Goal: Answer question/provide support

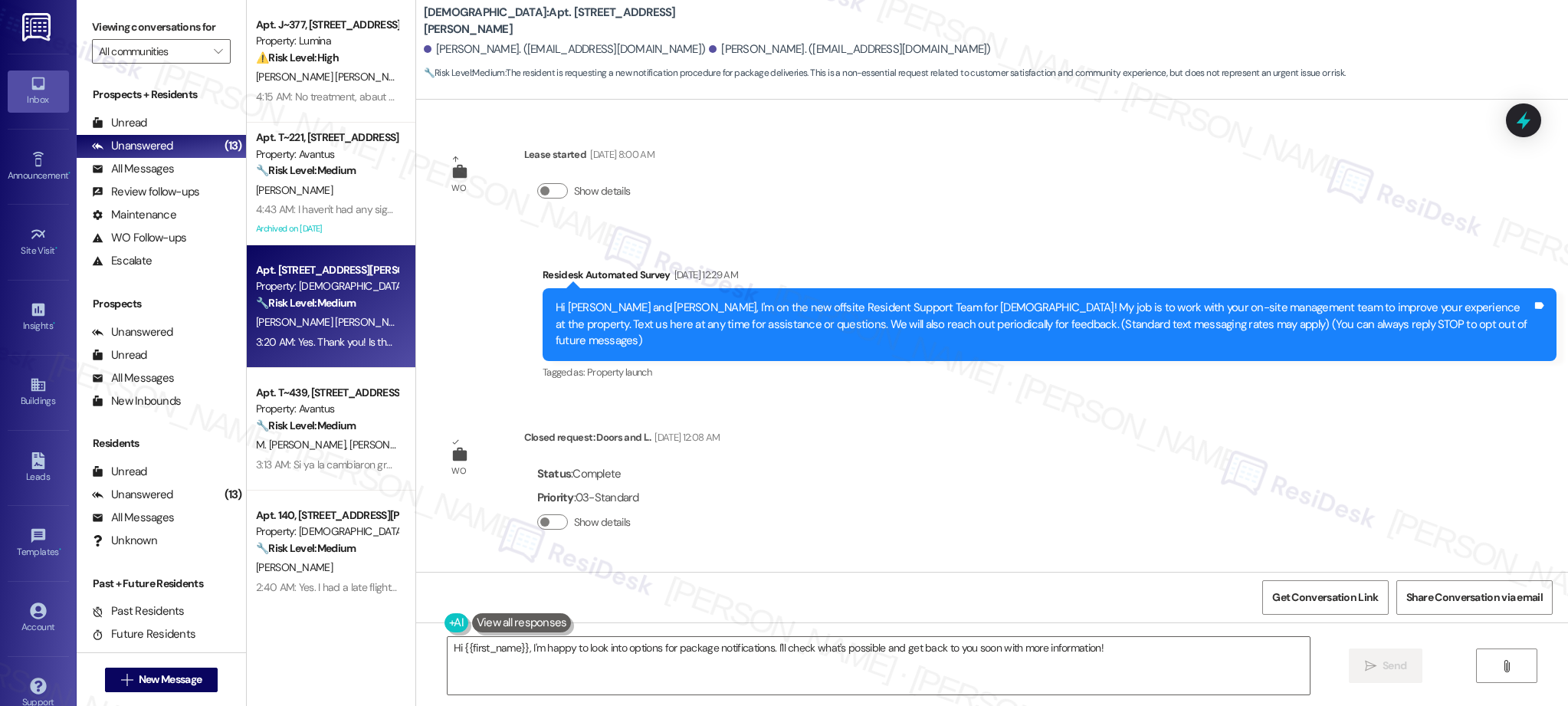
scroll to position [5944, 0]
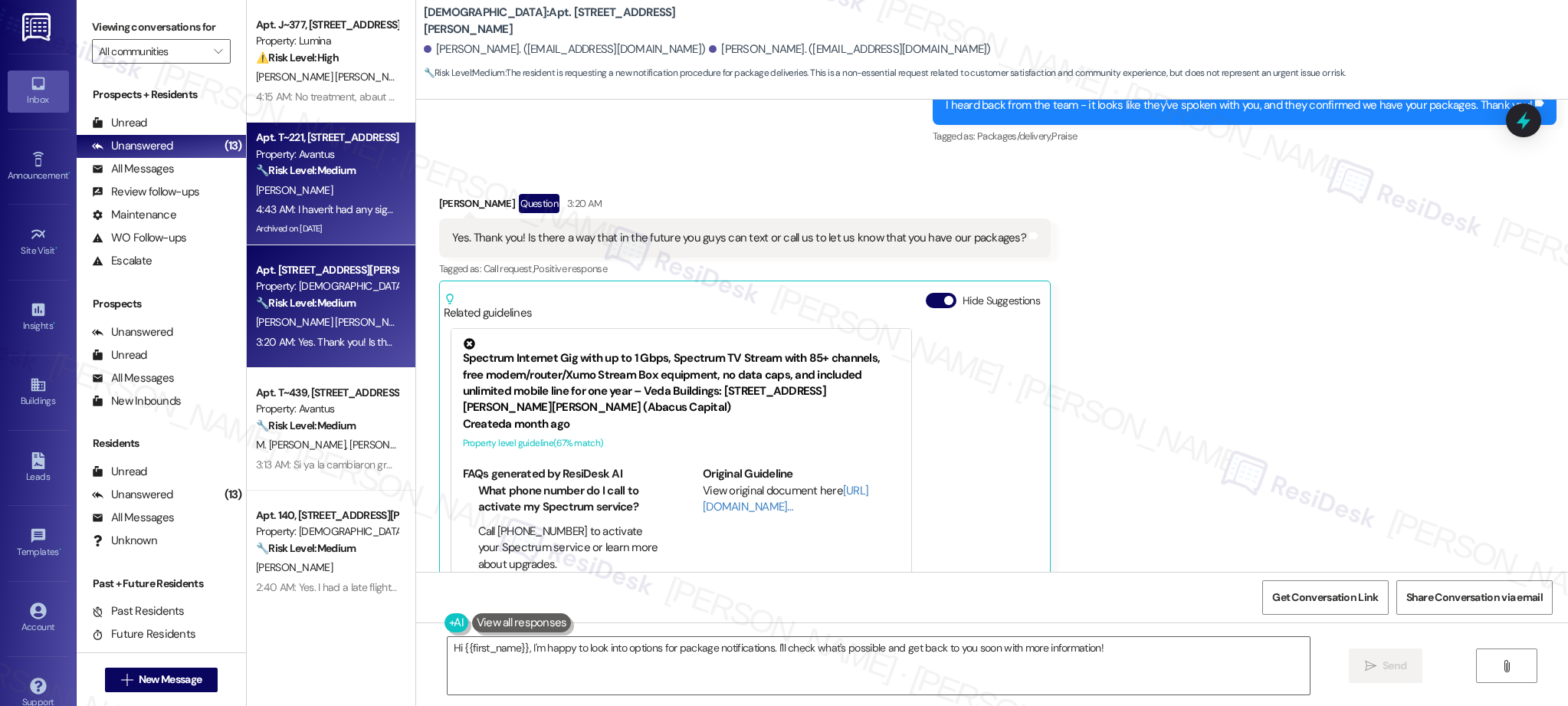
click at [309, 190] on div "[PERSON_NAME]" at bounding box center [327, 190] width 145 height 19
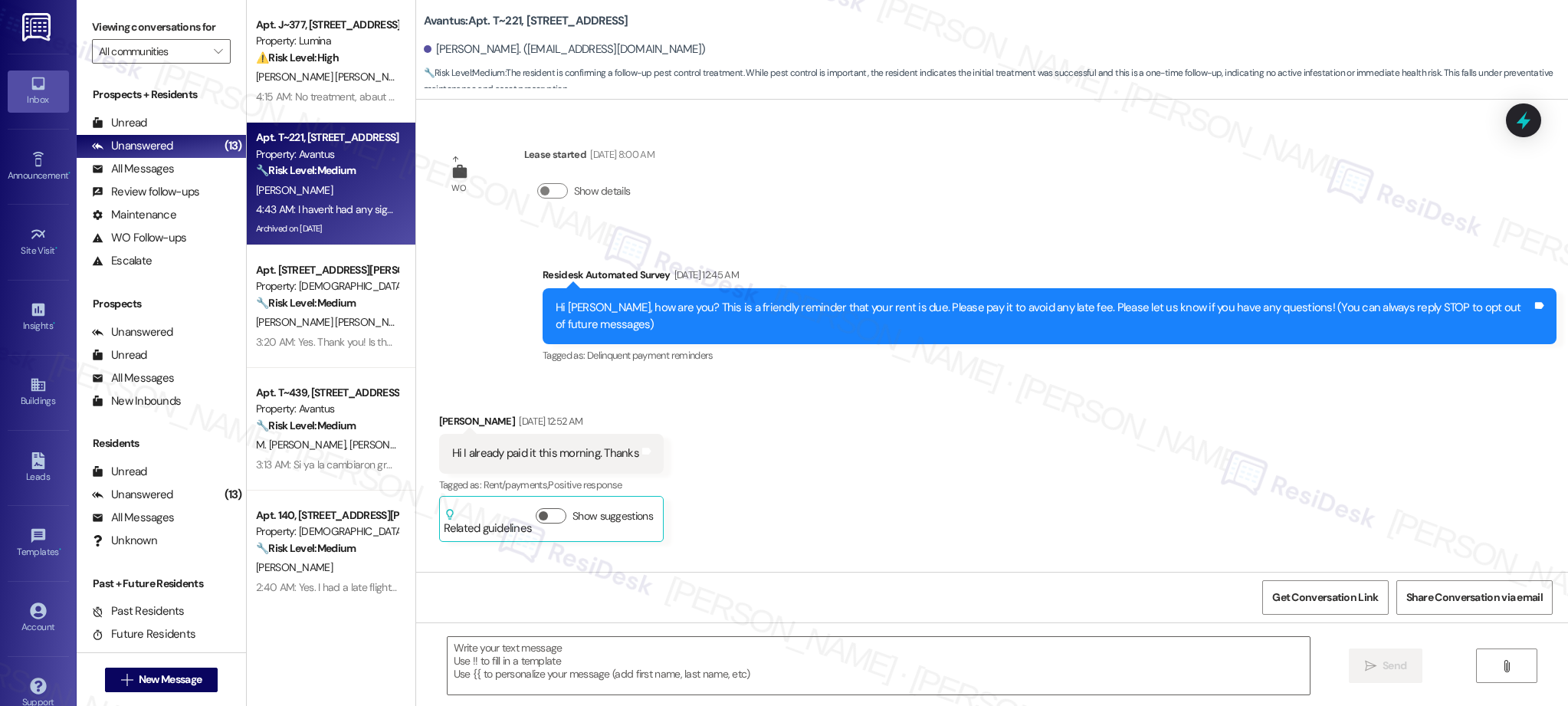
scroll to position [42145, 0]
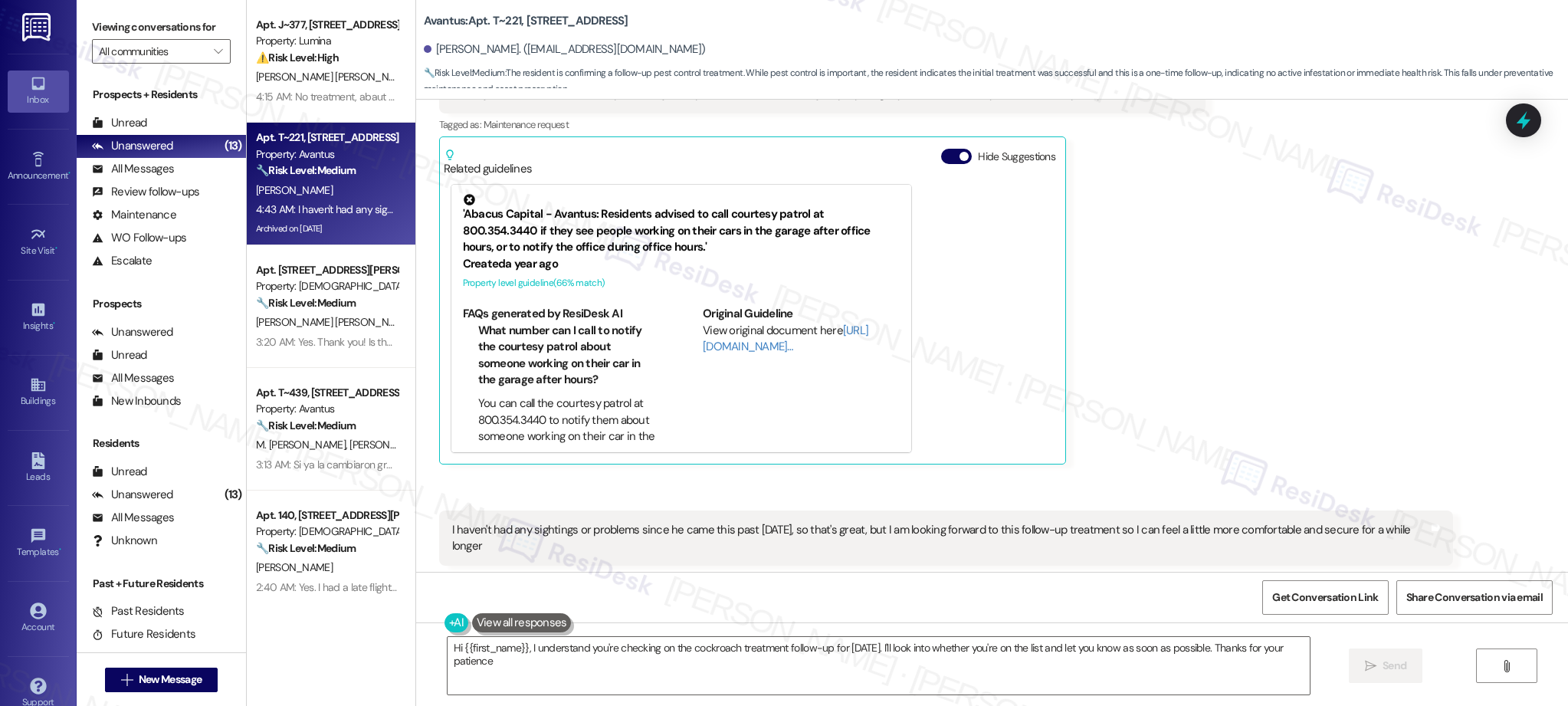
type textarea "Hi {{first_name}}, I understand you're checking on the cockroach treatment foll…"
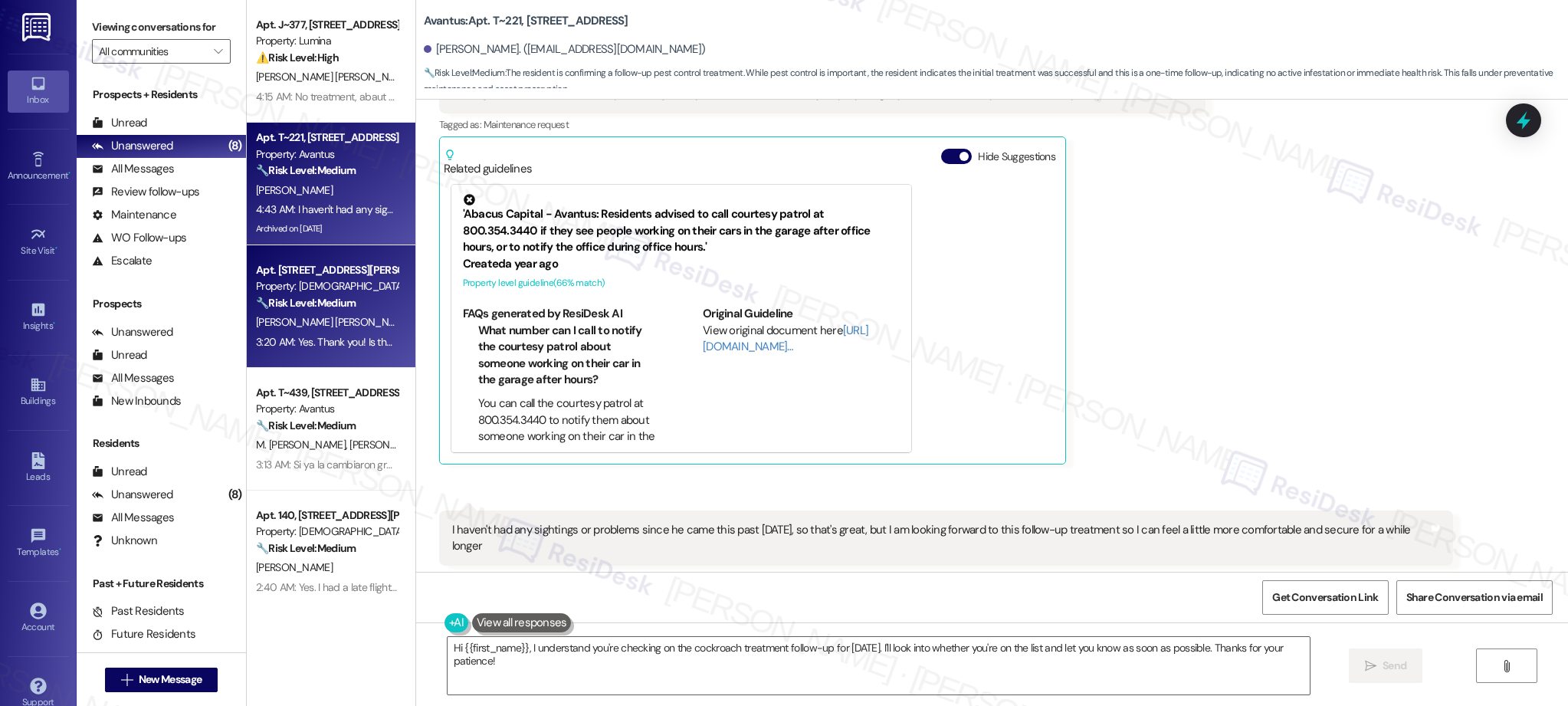
click at [259, 287] on div "Property: [DEMOGRAPHIC_DATA]" at bounding box center [326, 286] width 141 height 16
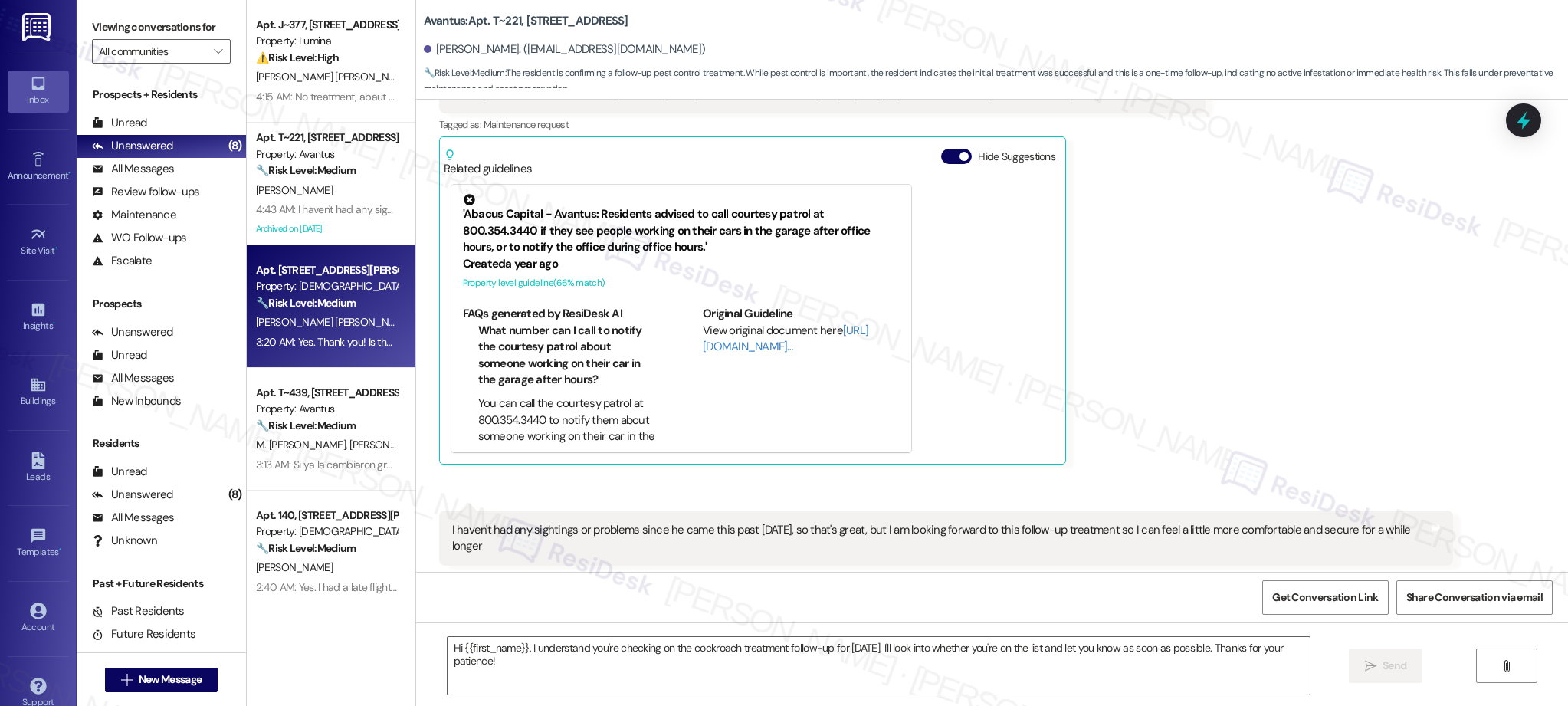
click at [285, 344] on div "3:20 AM: Yes. Thank you! Is there a way that in the future you guys can text or…" at bounding box center [540, 342] width 569 height 14
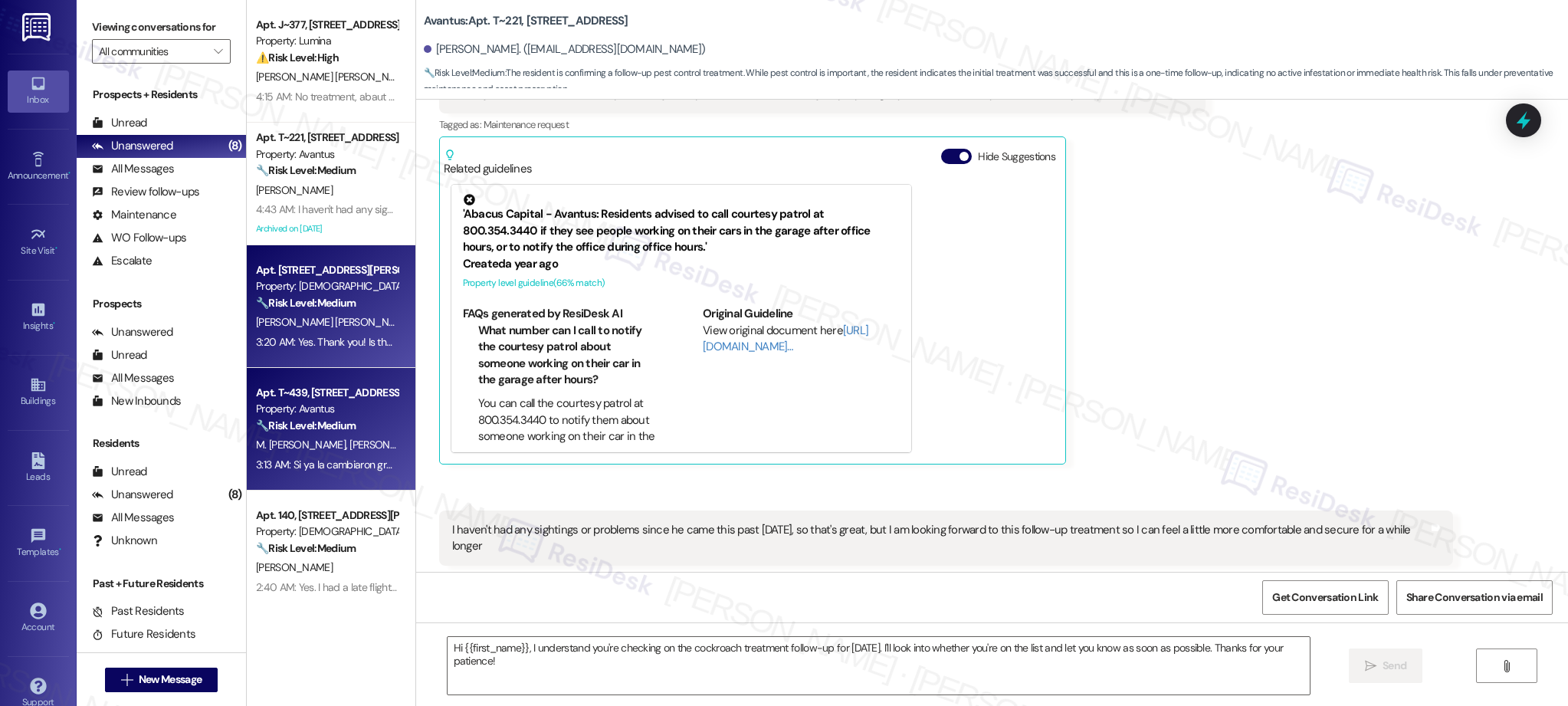
click at [323, 428] on strong "🔧 Risk Level: Medium" at bounding box center [305, 425] width 100 height 14
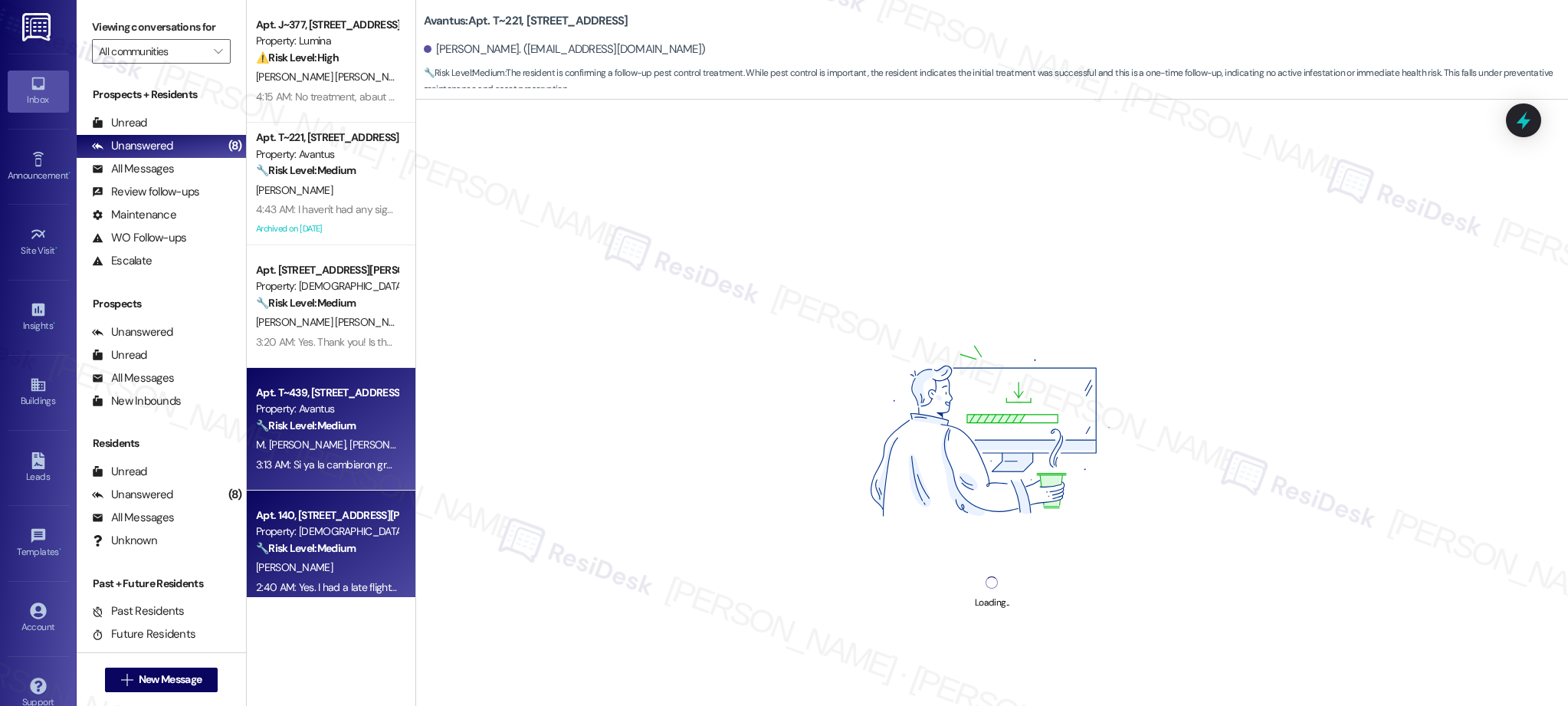
click at [302, 495] on div "Apt. 140, [STREET_ADDRESS][PERSON_NAME] Property: [DEMOGRAPHIC_DATA] 🔧 Risk Lev…" at bounding box center [331, 553] width 169 height 123
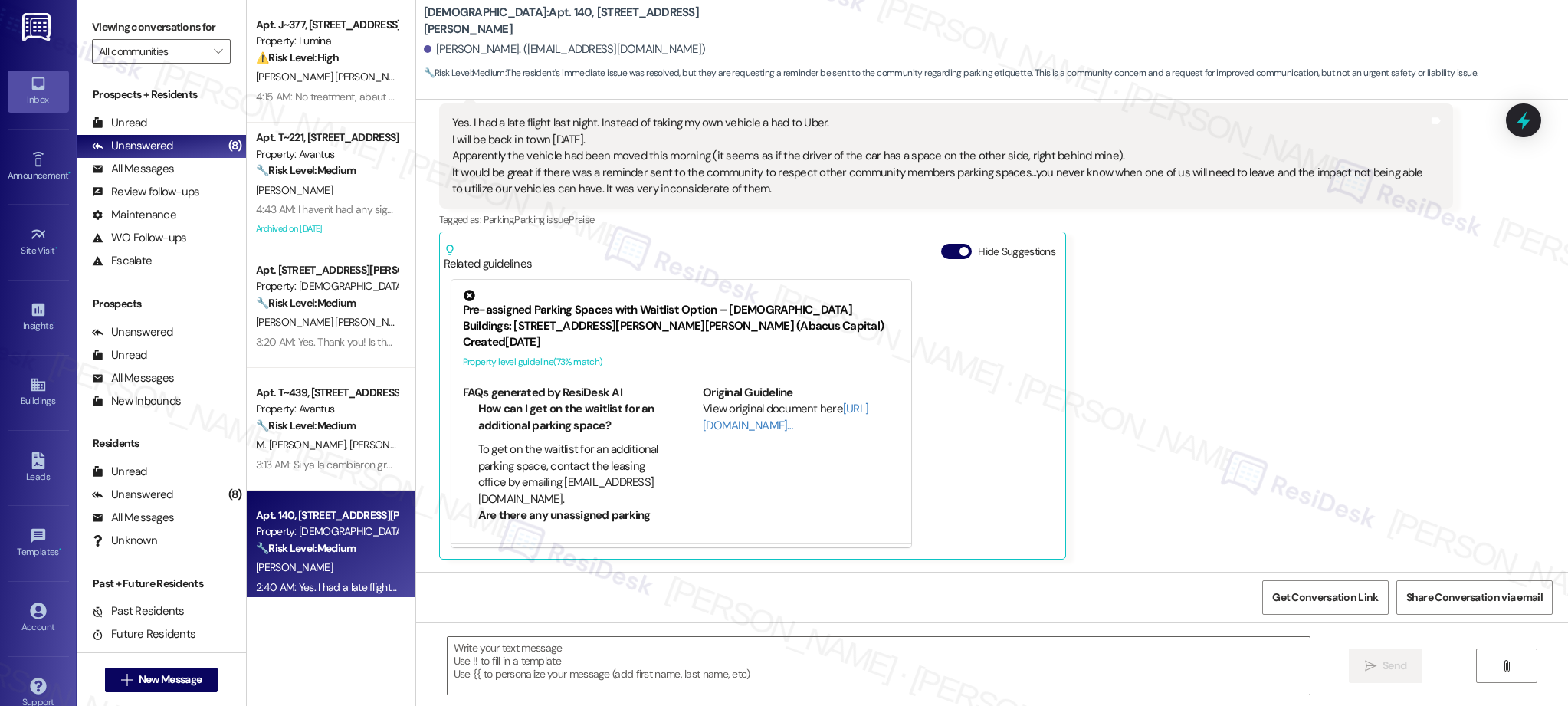
scroll to position [1604, 0]
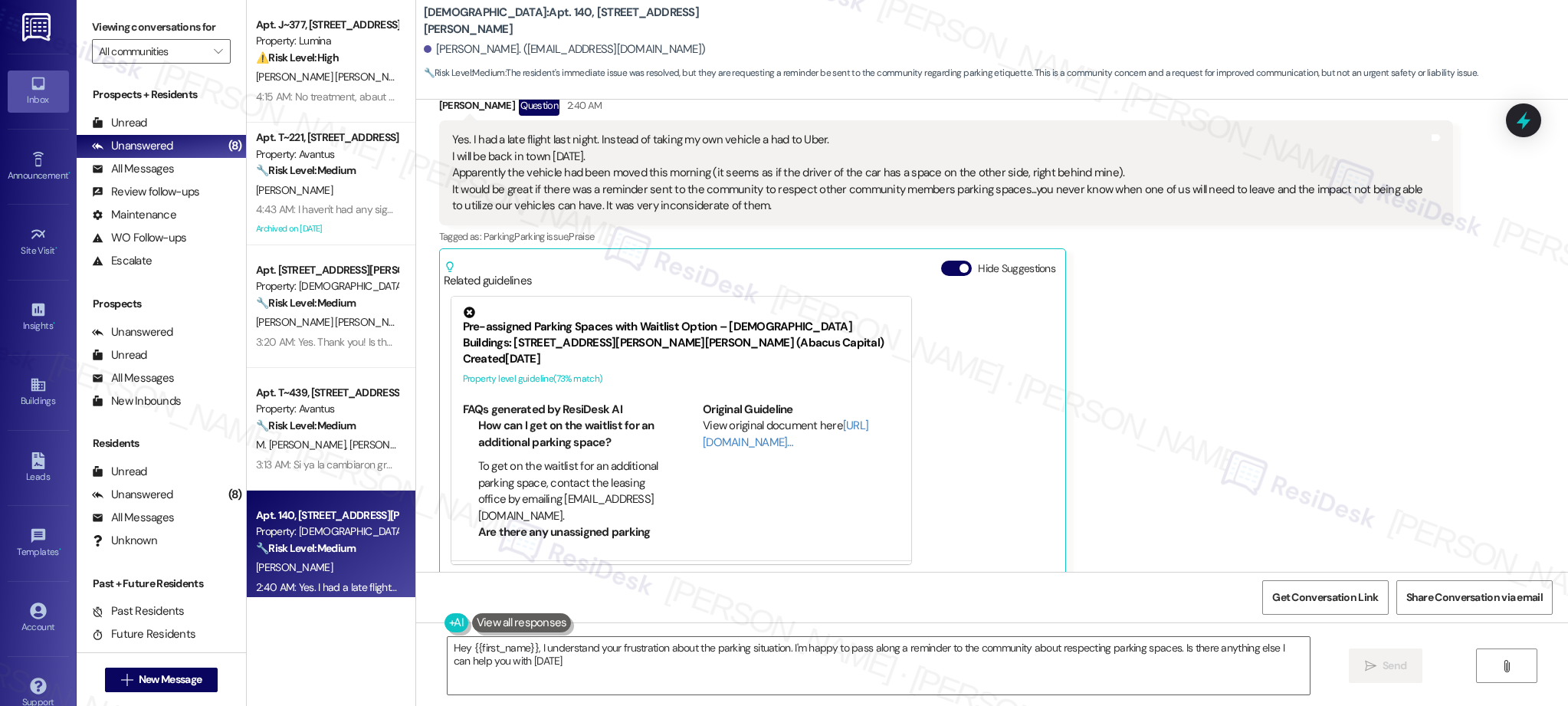
type textarea "Hey {{first_name}}, I understand your frustration about the parking situation. …"
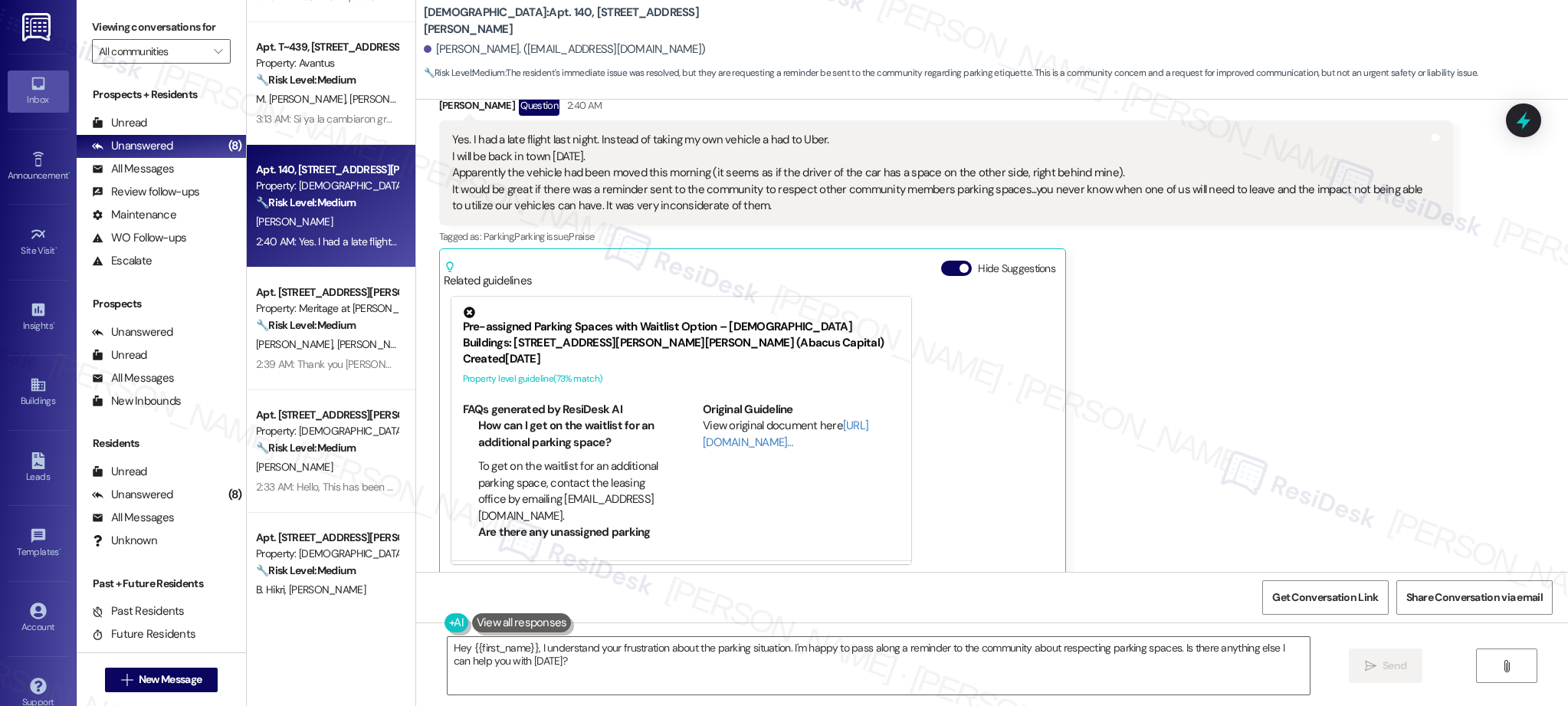
scroll to position [506, 0]
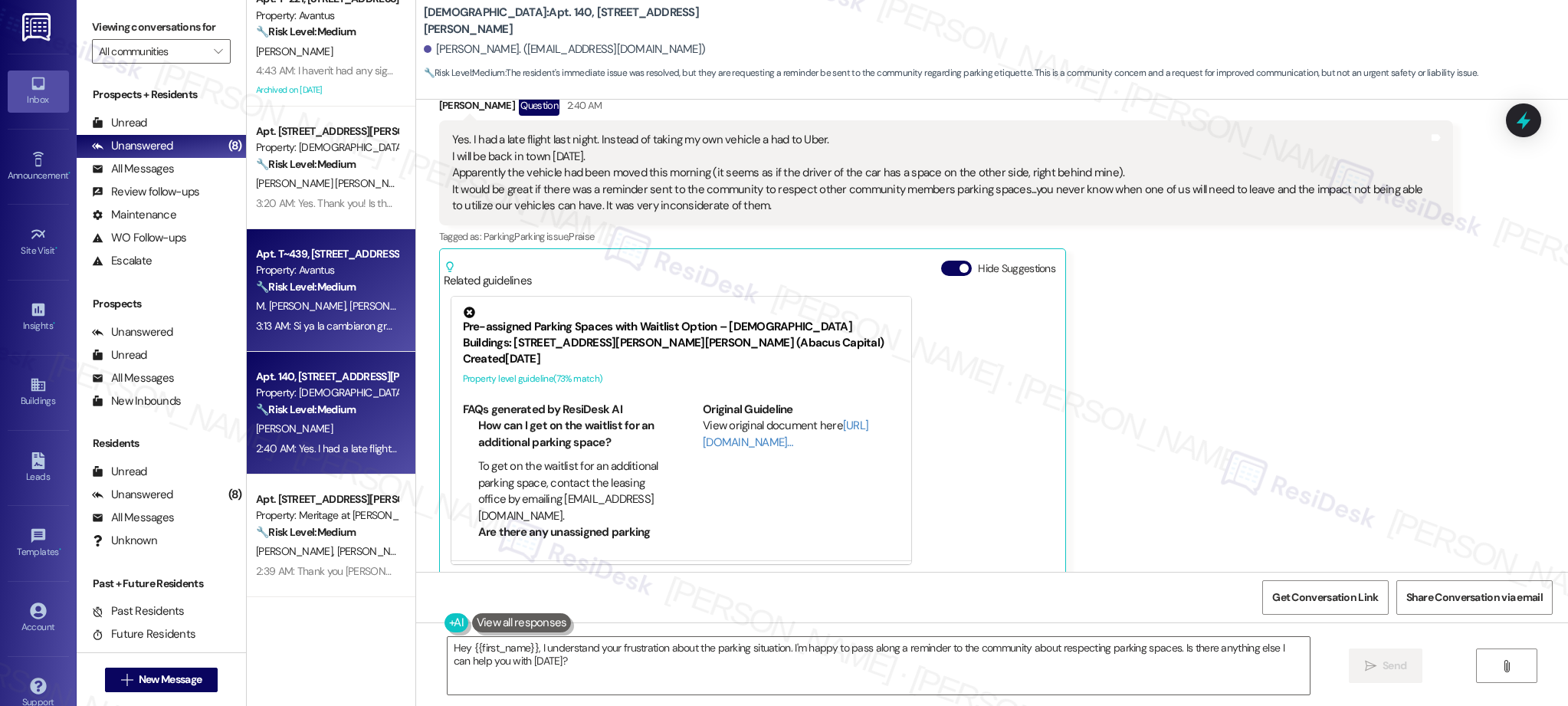
click at [293, 294] on div "🔧 Risk Level: Medium The resident acknowledges that the washer has been replace…" at bounding box center [326, 286] width 141 height 16
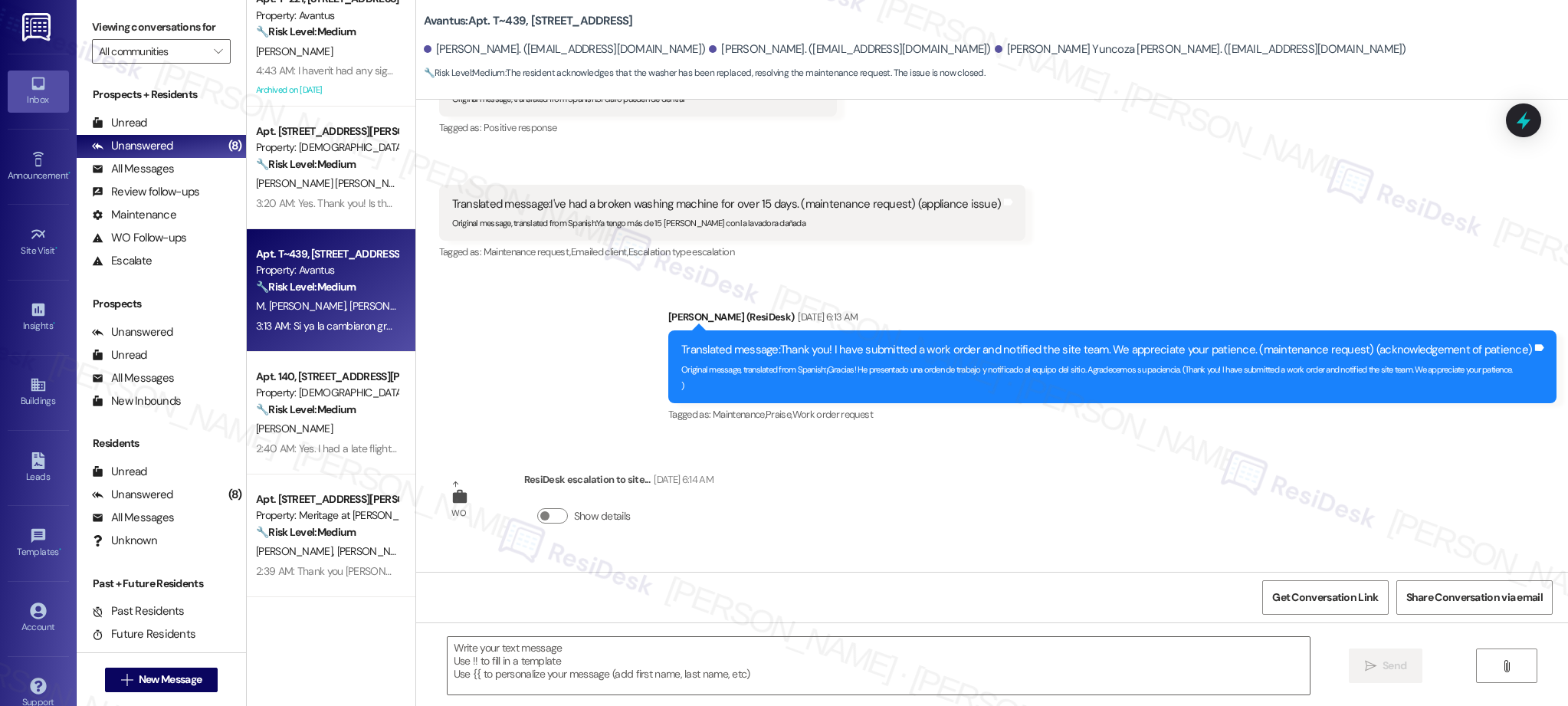
type textarea "Fetching suggested responses. Please feel free to read through the conversation…"
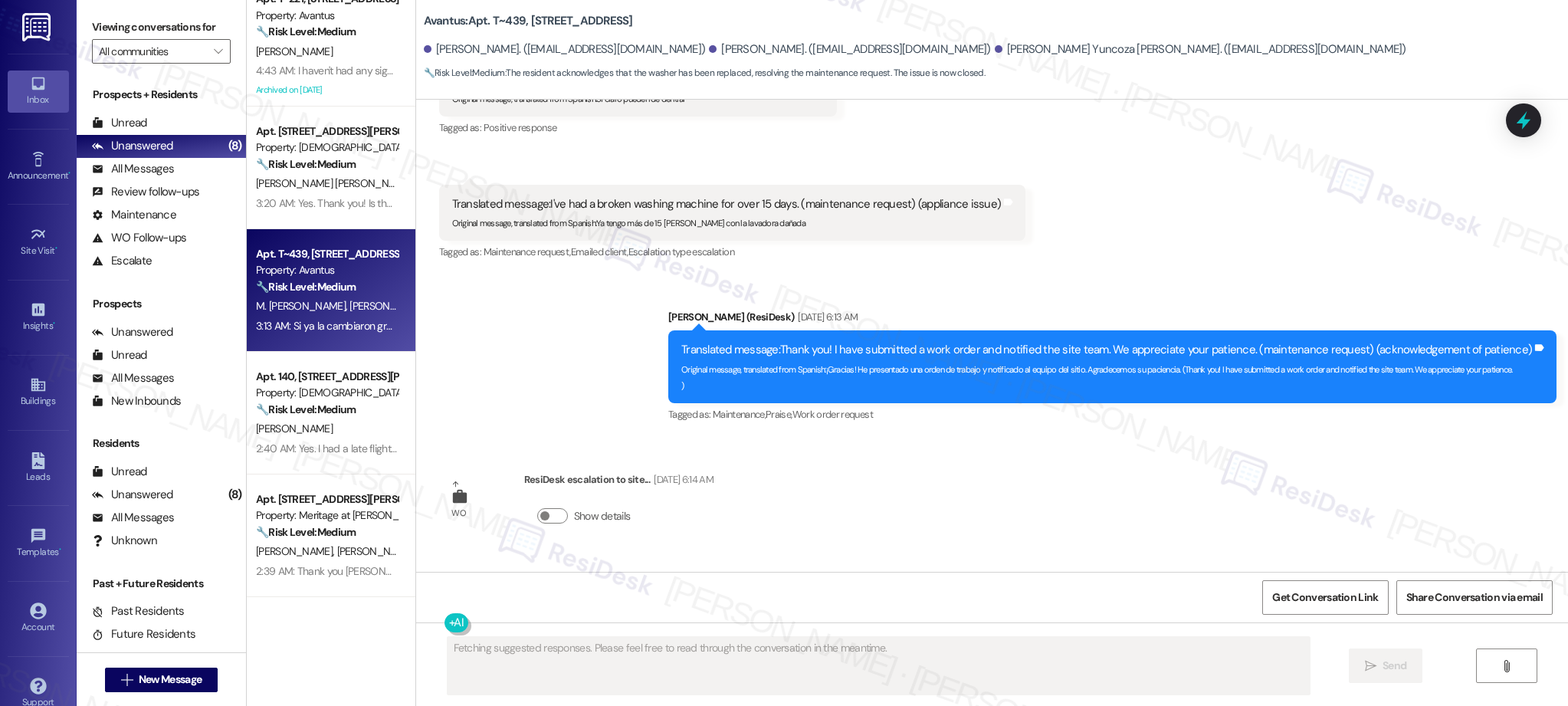
scroll to position [13303, 0]
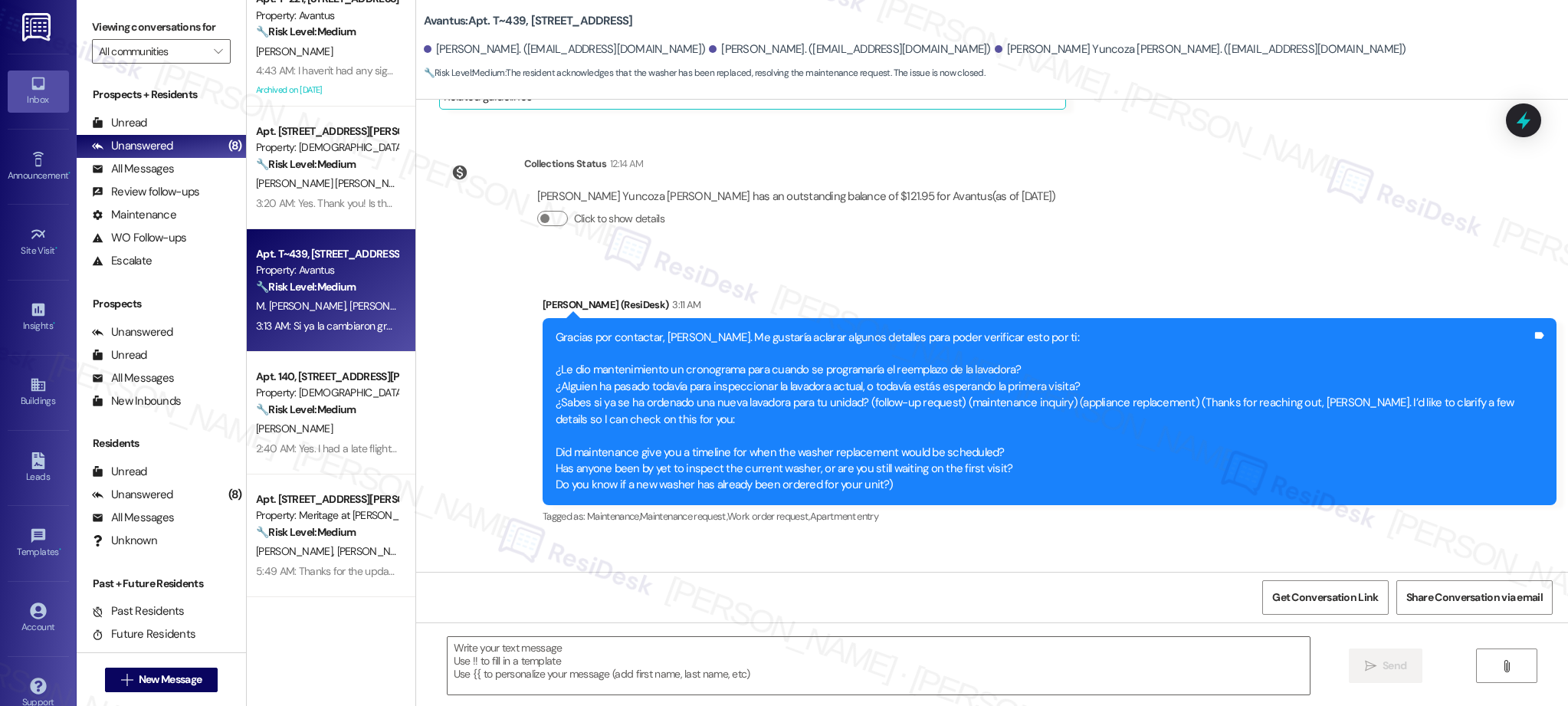
click at [1256, 263] on div "Sent via SMS [PERSON_NAME] (ResiDesk) 3:11 AM Gracias por contactar, [PERSON_NA…" at bounding box center [992, 402] width 1152 height 278
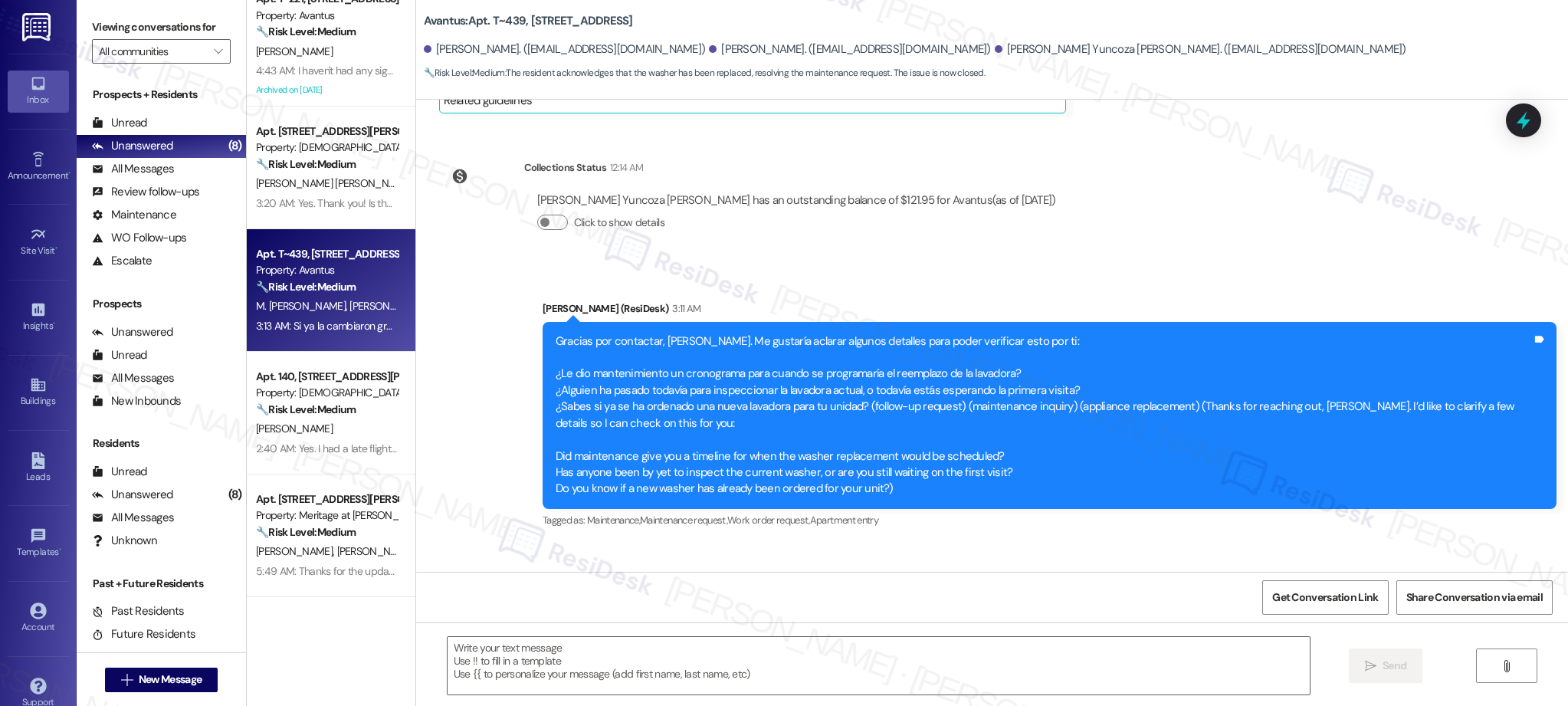
scroll to position [13304, 0]
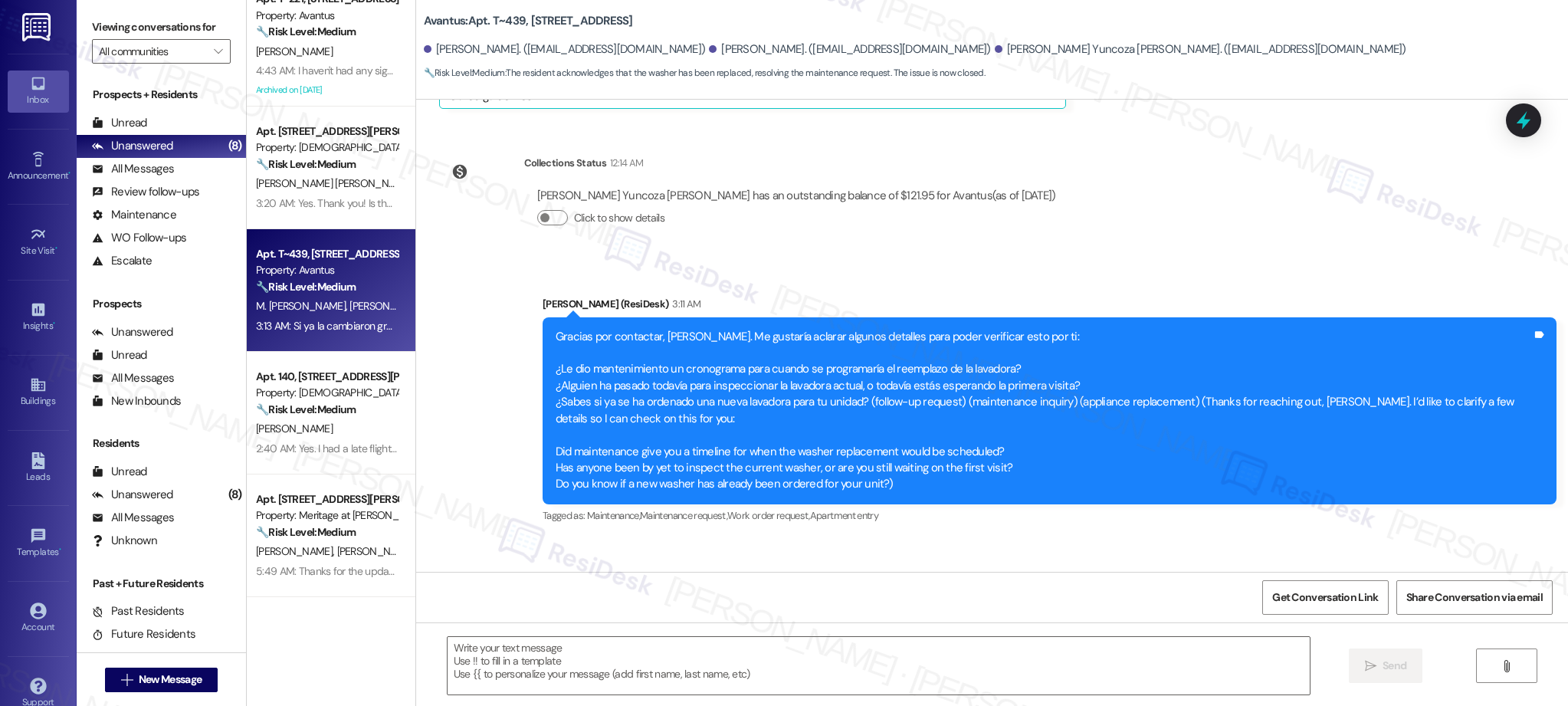
click at [954, 329] on div "Gracias por contactar, [PERSON_NAME]. Me gustaría aclarar algunos detalles para…" at bounding box center [1044, 411] width 977 height 164
